Goal: Task Accomplishment & Management: Manage account settings

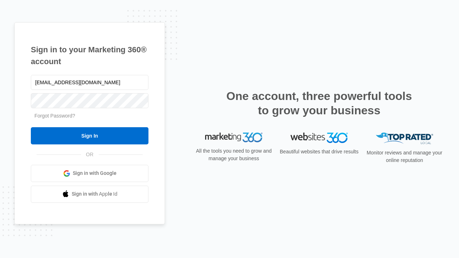
type input "[EMAIL_ADDRESS][DOMAIN_NAME]"
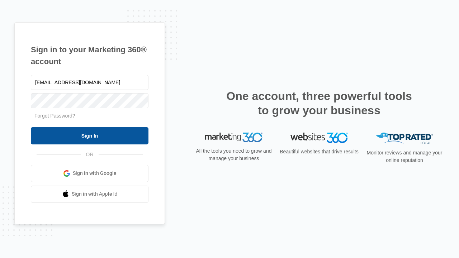
click at [90, 136] on input "Sign In" at bounding box center [90, 135] width 118 height 17
